Goal: Answer question/provide support

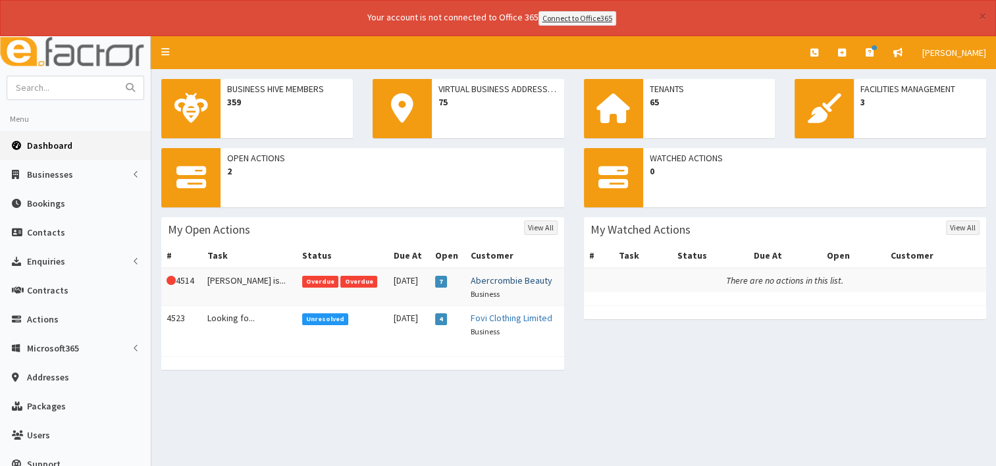
click at [487, 277] on link "Abercrombie Beauty" at bounding box center [512, 280] width 82 height 12
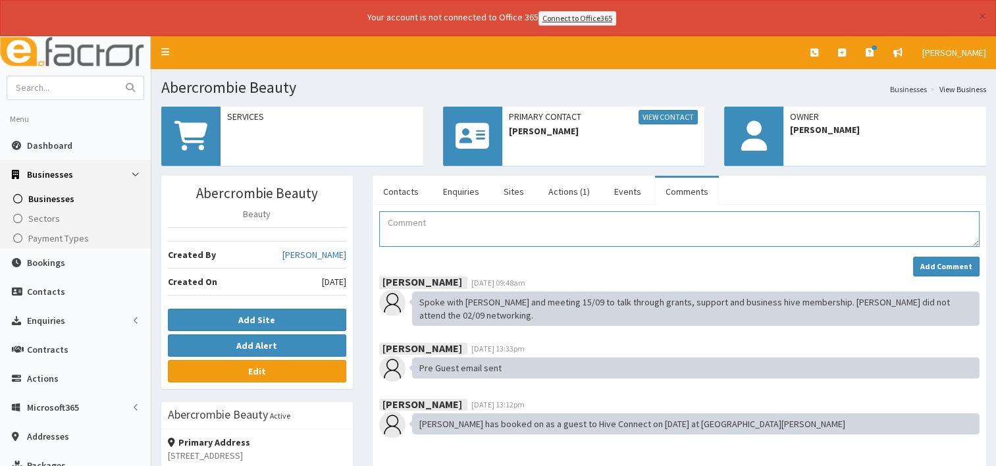
click at [400, 224] on textarea "Comment" at bounding box center [679, 229] width 600 height 36
type textarea "[DATE]"
click at [44, 142] on span "Dashboard" at bounding box center [49, 146] width 45 height 12
